Goal: Check status

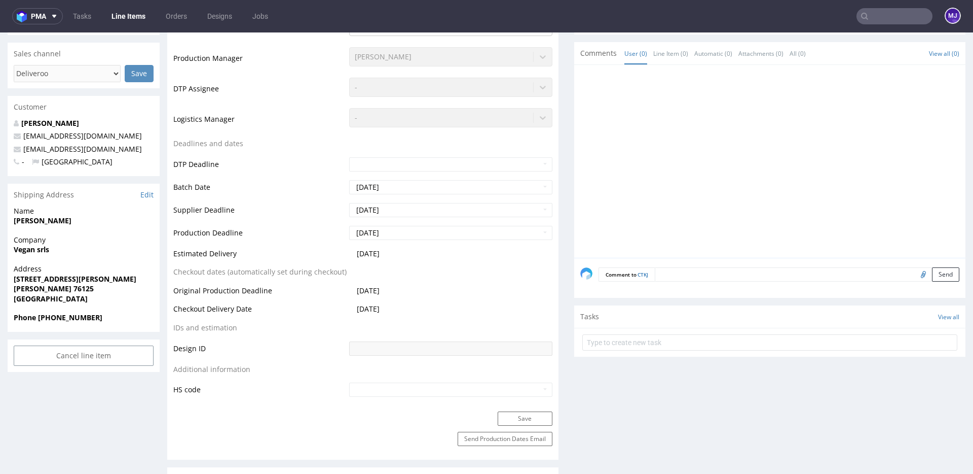
scroll to position [289, 0]
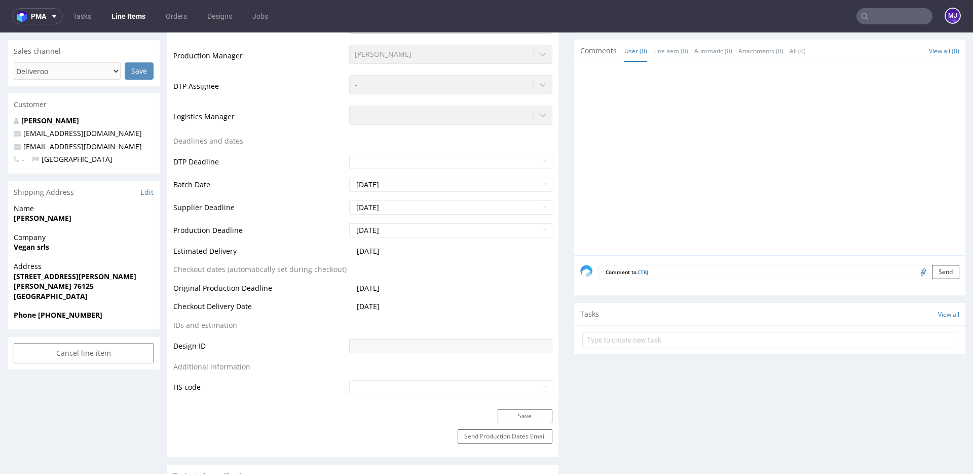
click at [29, 217] on strong "[PERSON_NAME]" at bounding box center [43, 218] width 58 height 10
drag, startPoint x: 29, startPoint y: 217, endPoint x: 67, endPoint y: 217, distance: 38.0
click at [67, 217] on strong "[PERSON_NAME]" at bounding box center [43, 218] width 58 height 10
click at [113, 216] on span "[PERSON_NAME]" at bounding box center [84, 218] width 140 height 10
click at [33, 247] on strong "Vegan srls" at bounding box center [31, 247] width 35 height 10
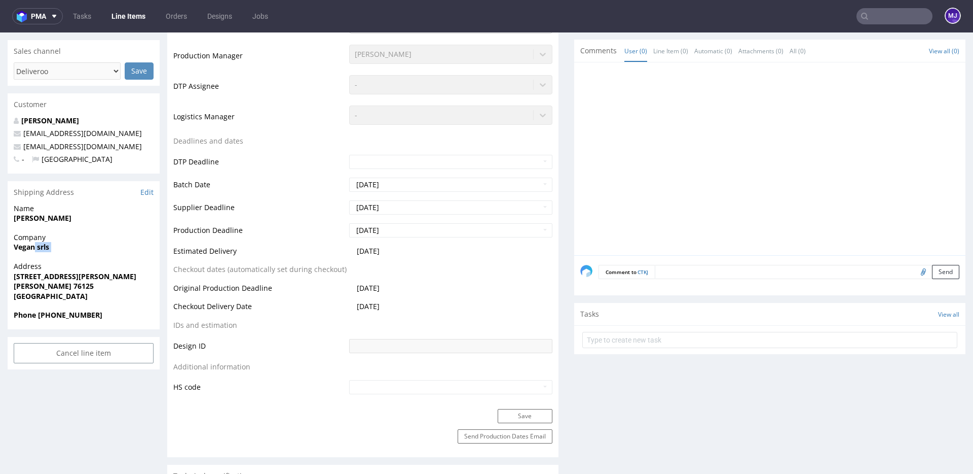
drag, startPoint x: 33, startPoint y: 247, endPoint x: 59, endPoint y: 247, distance: 25.3
click at [59, 247] on span "Vegan srls" at bounding box center [84, 247] width 140 height 10
click at [30, 246] on strong "Vegan srls" at bounding box center [31, 247] width 35 height 10
drag, startPoint x: 30, startPoint y: 246, endPoint x: 48, endPoint y: 246, distance: 17.7
click at [48, 246] on strong "Vegan srls" at bounding box center [31, 247] width 35 height 10
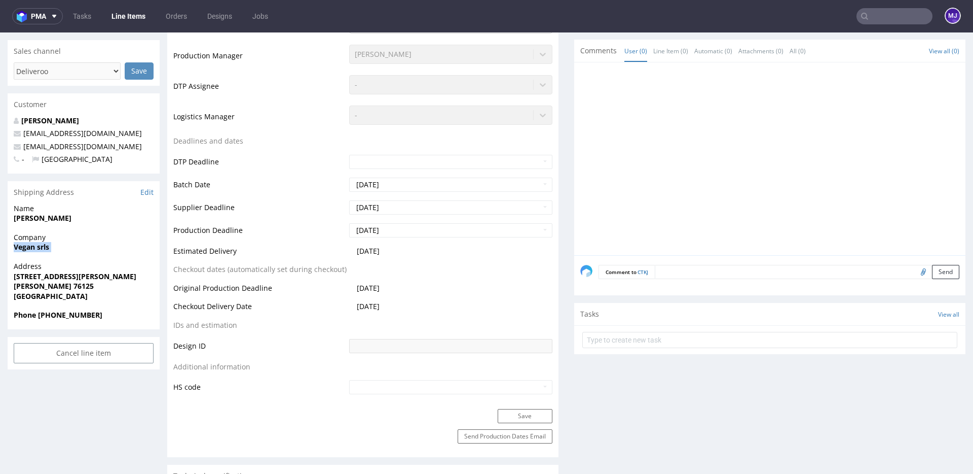
click at [46, 248] on strong "Vegan srls" at bounding box center [31, 247] width 35 height 10
drag, startPoint x: 46, startPoint y: 248, endPoint x: 20, endPoint y: 248, distance: 25.9
click at [20, 248] on strong "Vegan srls" at bounding box center [31, 247] width 35 height 10
click at [22, 246] on strong "Vegan srls" at bounding box center [31, 247] width 35 height 10
drag, startPoint x: 22, startPoint y: 246, endPoint x: 51, endPoint y: 300, distance: 61.0
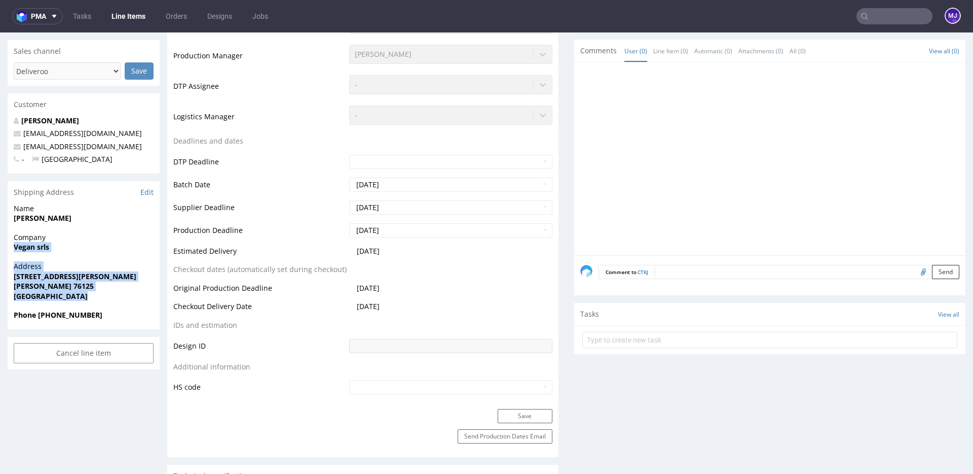
click at [51, 300] on section "Shipping Address Edit Name [PERSON_NAME] Company Vegan srls Address [STREET_ADD…" at bounding box center [84, 255] width 152 height 148
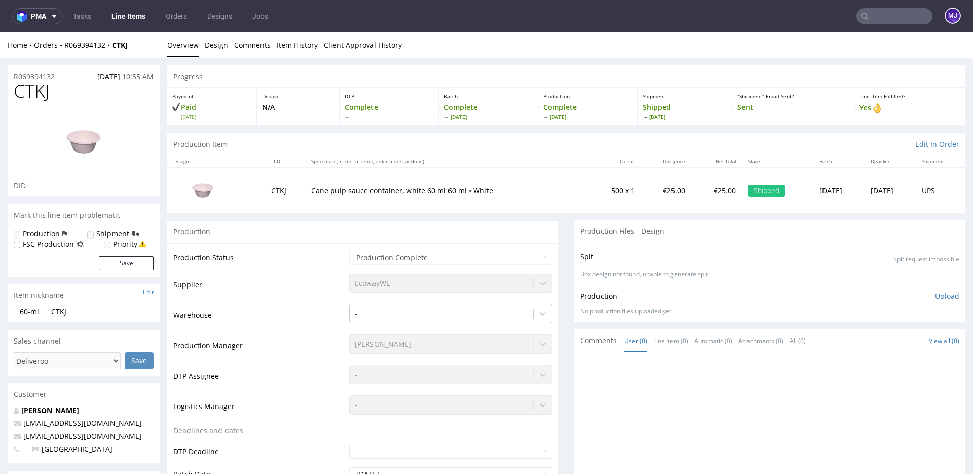
click at [42, 91] on span "CTKJ" at bounding box center [32, 91] width 36 height 20
click at [76, 97] on h1 "CTKJ" at bounding box center [84, 91] width 140 height 20
drag, startPoint x: 76, startPoint y: 97, endPoint x: 2, endPoint y: 79, distance: 75.7
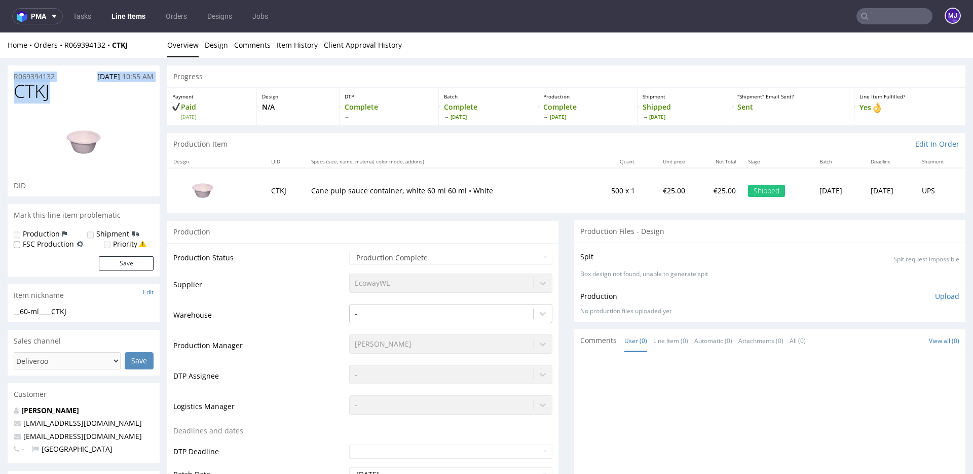
drag, startPoint x: 8, startPoint y: 76, endPoint x: 101, endPoint y: 107, distance: 98.9
click at [101, 107] on section "R069394132 [DATE] 10:55 AM CTKJ DID" at bounding box center [84, 130] width 152 height 131
click at [101, 107] on div at bounding box center [84, 141] width 140 height 77
